Goal: Navigation & Orientation: Find specific page/section

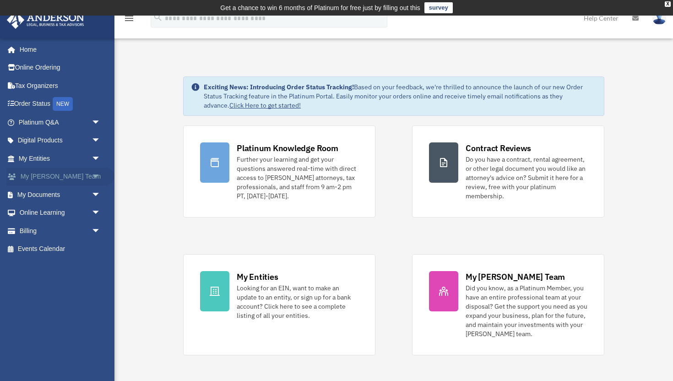
click at [48, 174] on link "My Anderson Team arrow_drop_down" at bounding box center [60, 177] width 108 height 18
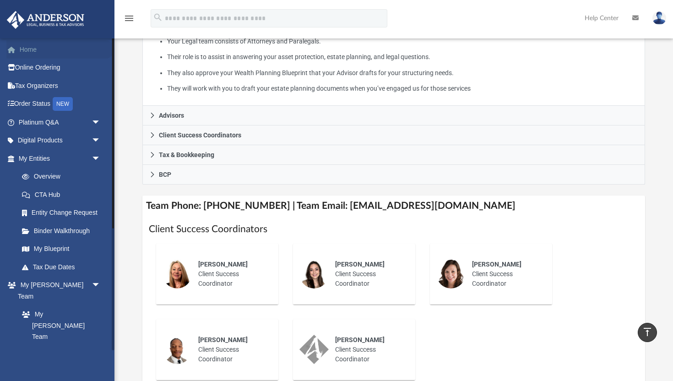
click at [28, 47] on link "Home" at bounding box center [60, 49] width 108 height 18
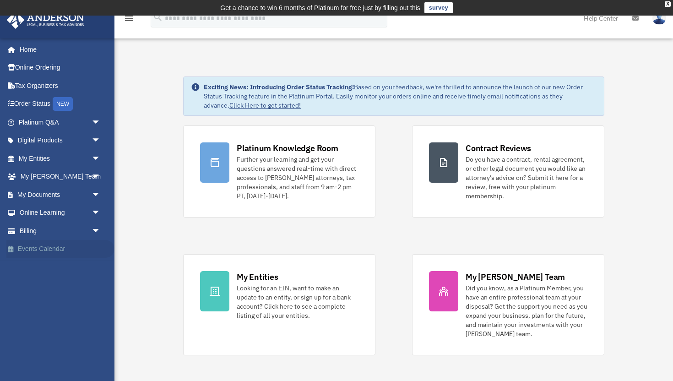
click at [50, 252] on link "Events Calendar" at bounding box center [60, 249] width 108 height 18
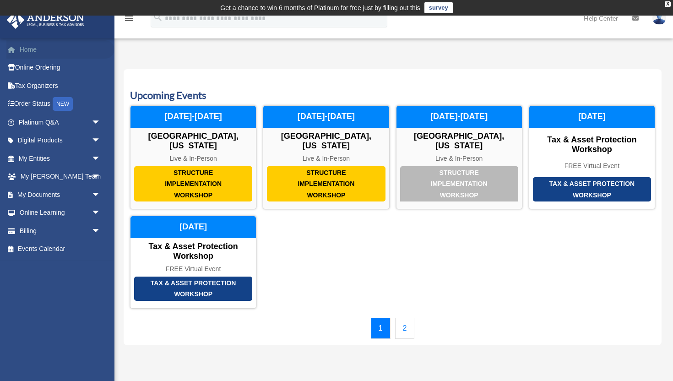
click at [28, 51] on link "Home" at bounding box center [60, 49] width 108 height 18
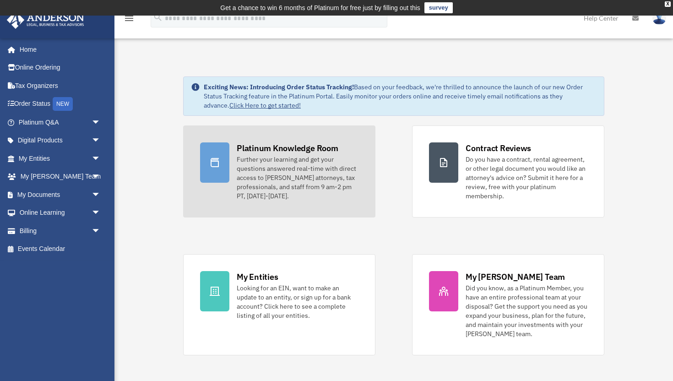
click at [300, 149] on div "Platinum Knowledge Room" at bounding box center [288, 147] width 102 height 11
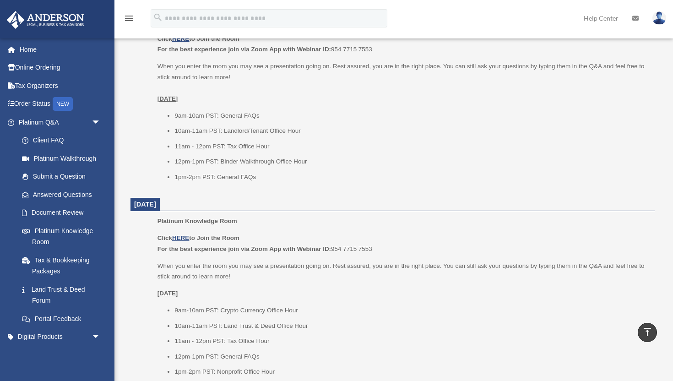
scroll to position [624, 0]
